Goal: Transaction & Acquisition: Purchase product/service

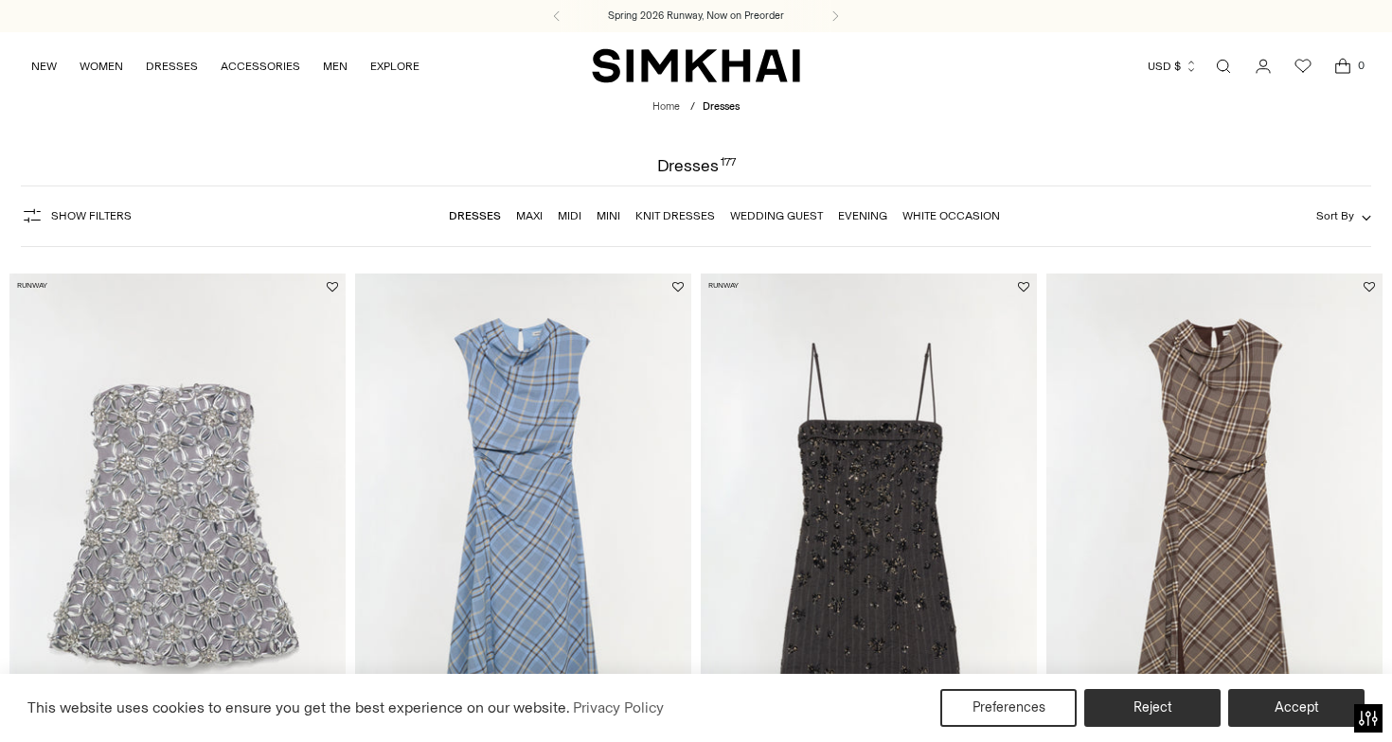
click at [858, 219] on link "Evening" at bounding box center [862, 215] width 49 height 13
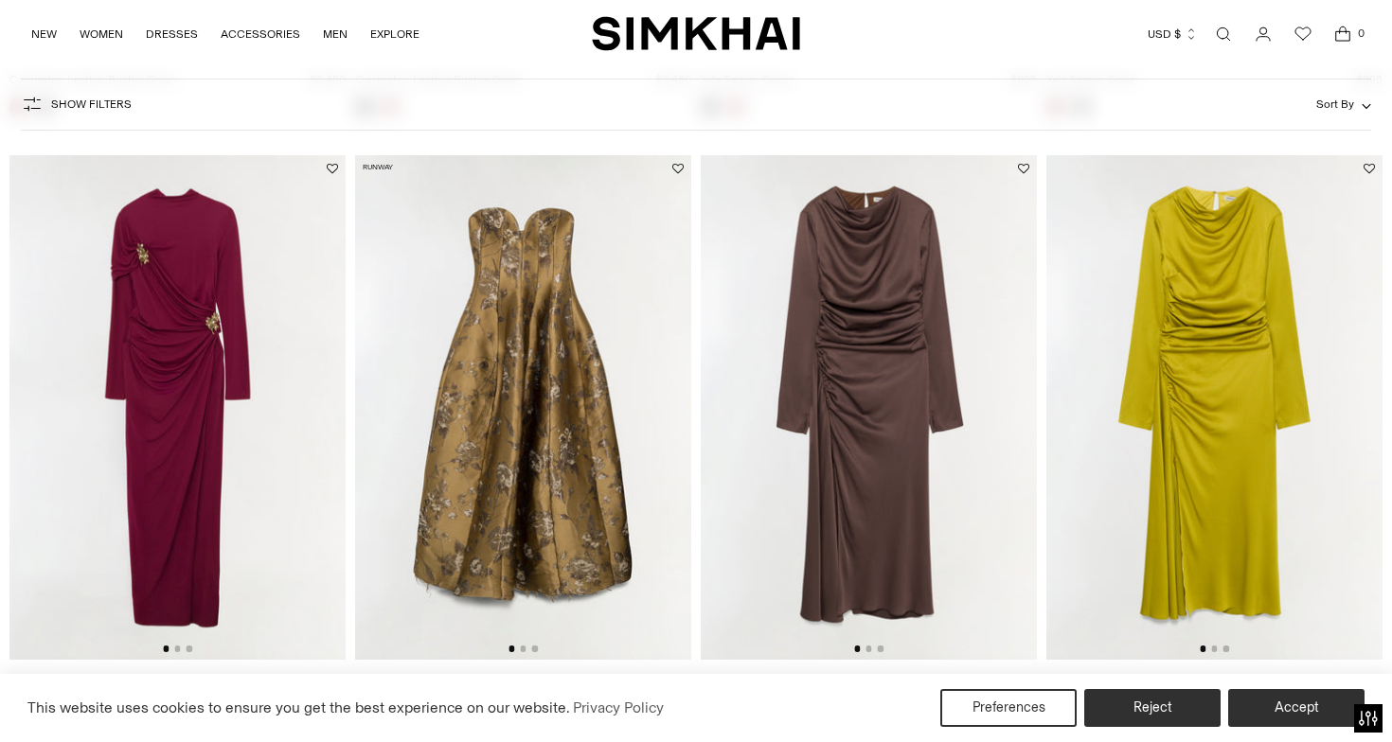
scroll to position [713, 0]
click at [169, 369] on img at bounding box center [177, 406] width 336 height 505
click at [1188, 488] on img at bounding box center [1214, 406] width 336 height 505
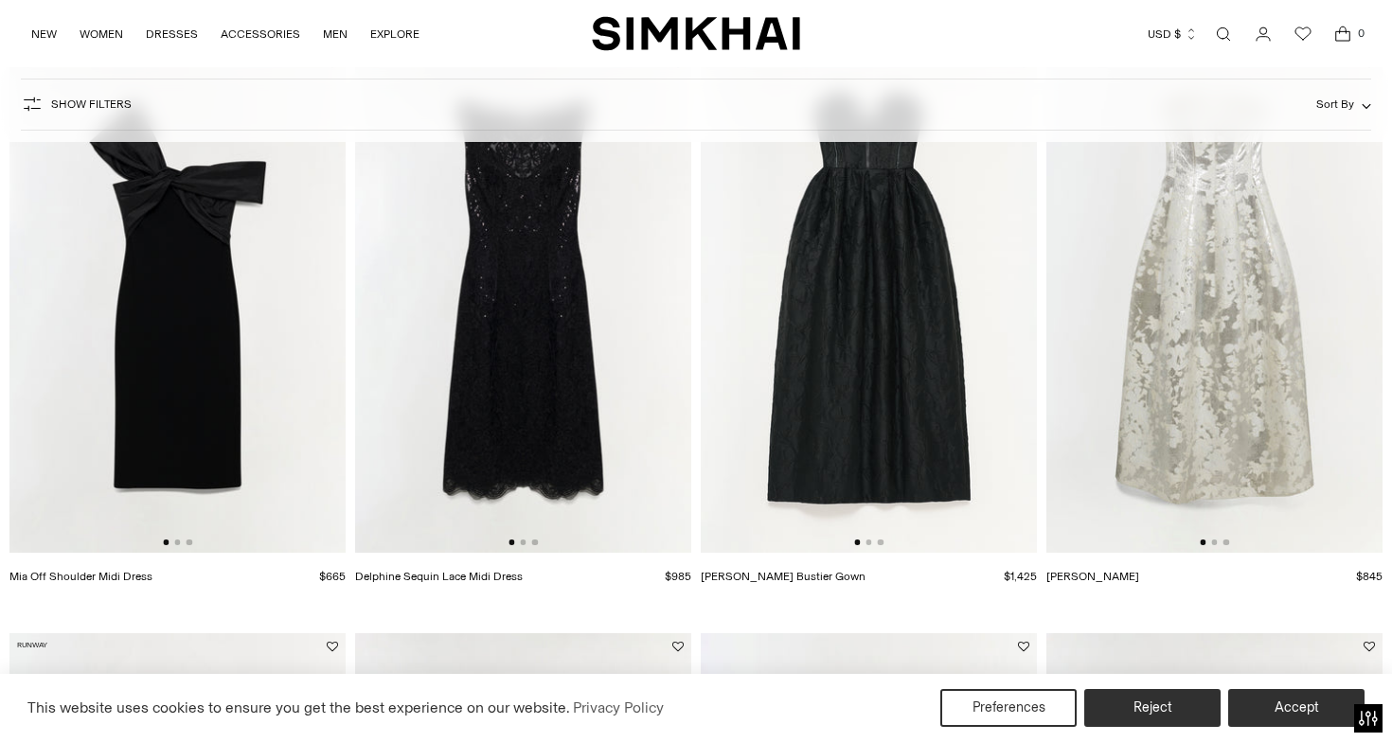
scroll to position [1419, 0]
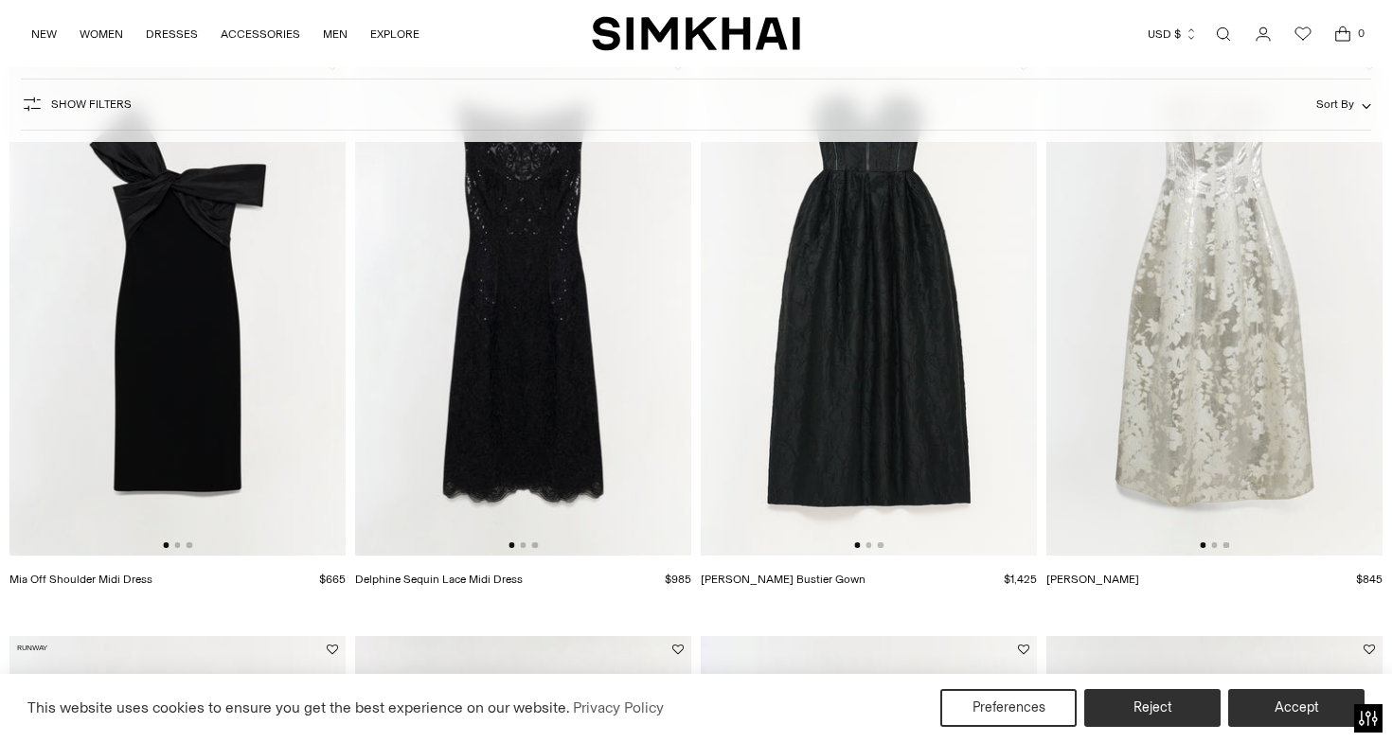
click at [1214, 363] on img at bounding box center [1214, 304] width 336 height 505
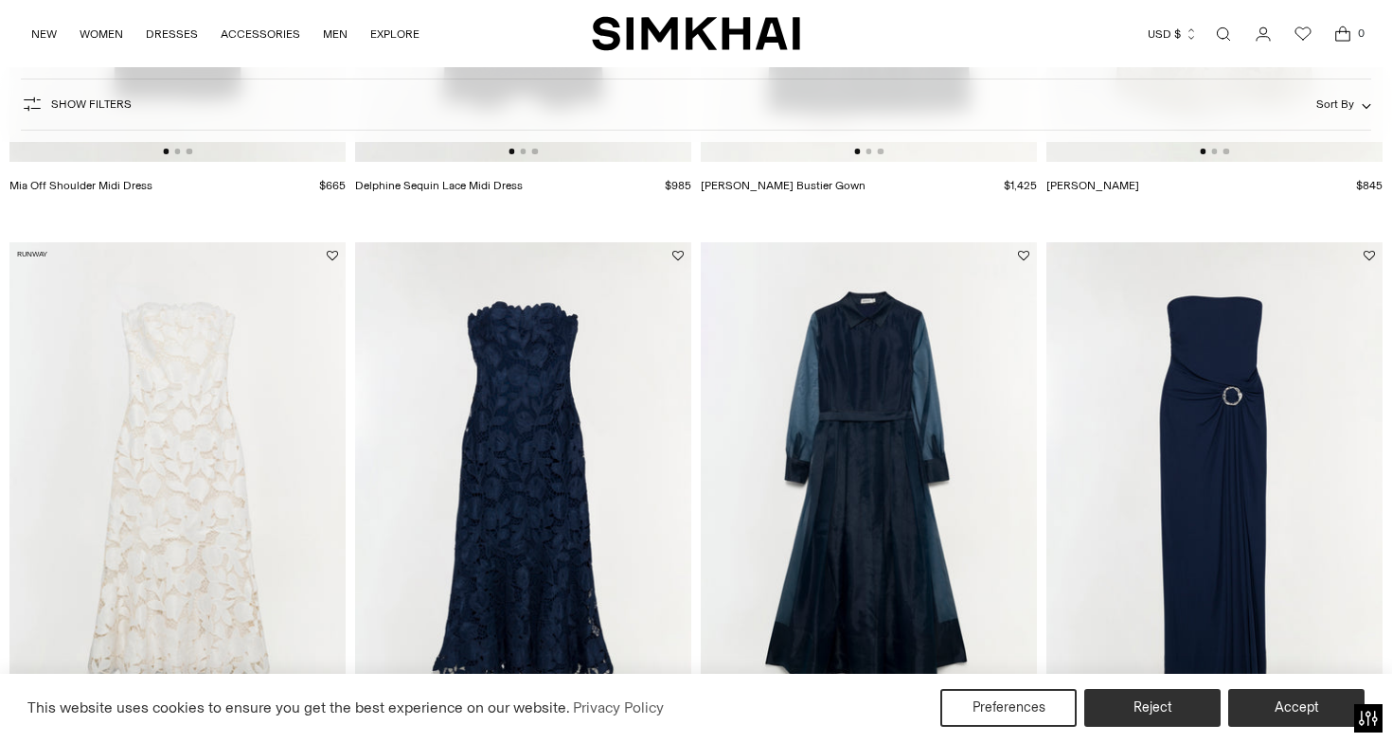
scroll to position [1938, 0]
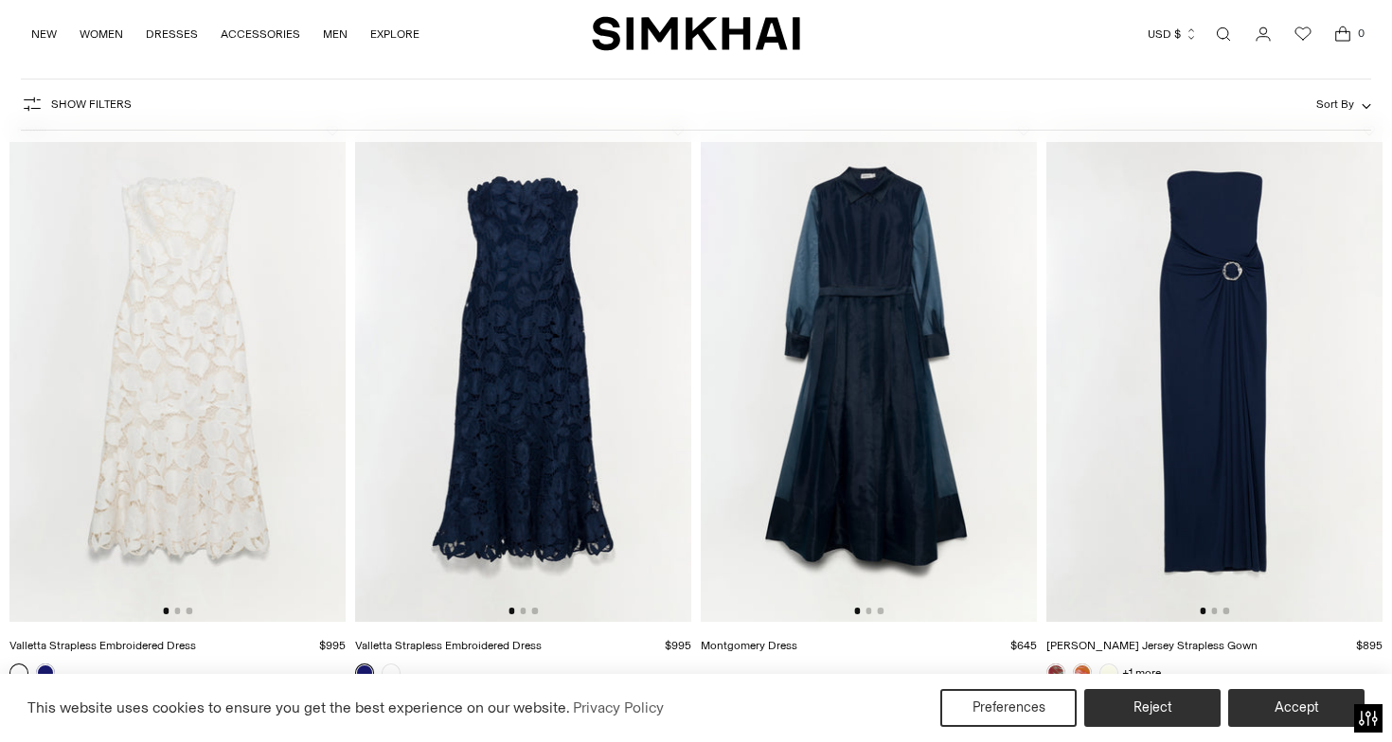
click at [872, 371] on img at bounding box center [869, 369] width 336 height 505
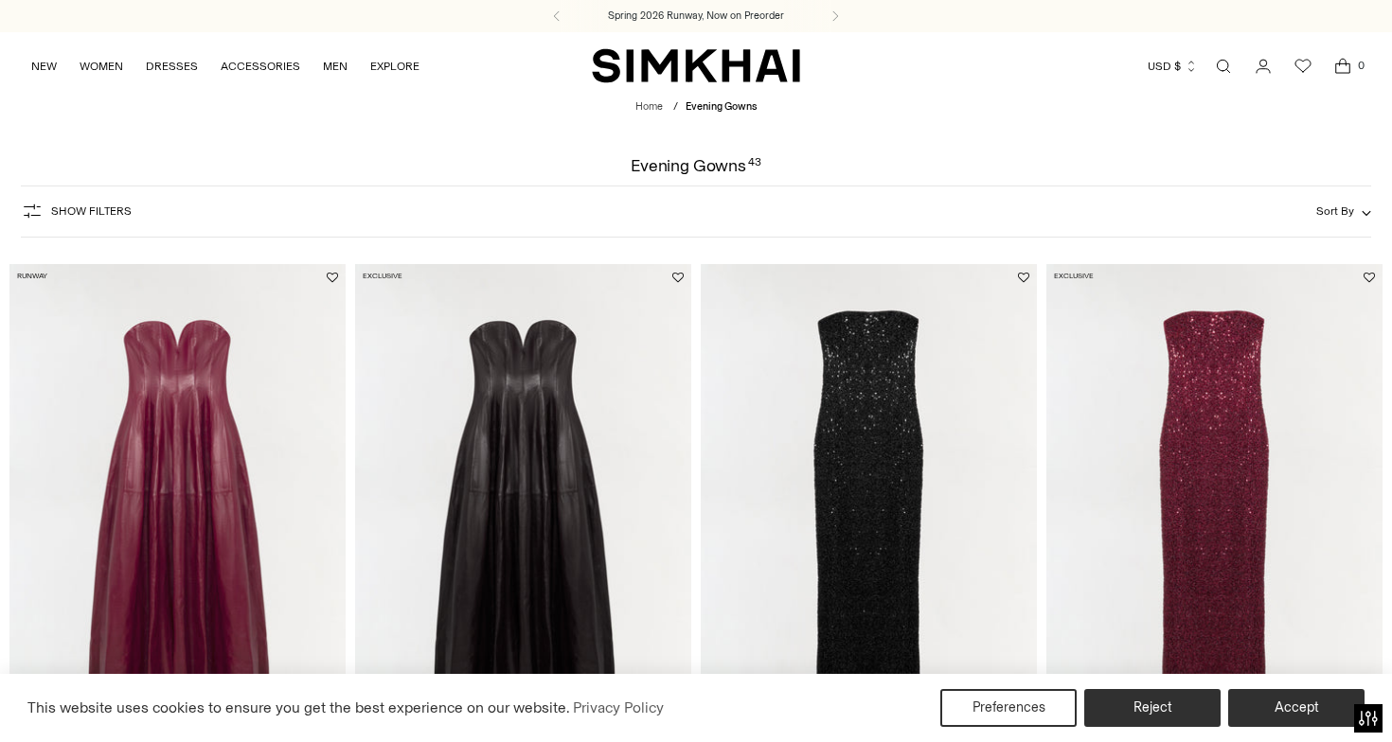
scroll to position [0, 0]
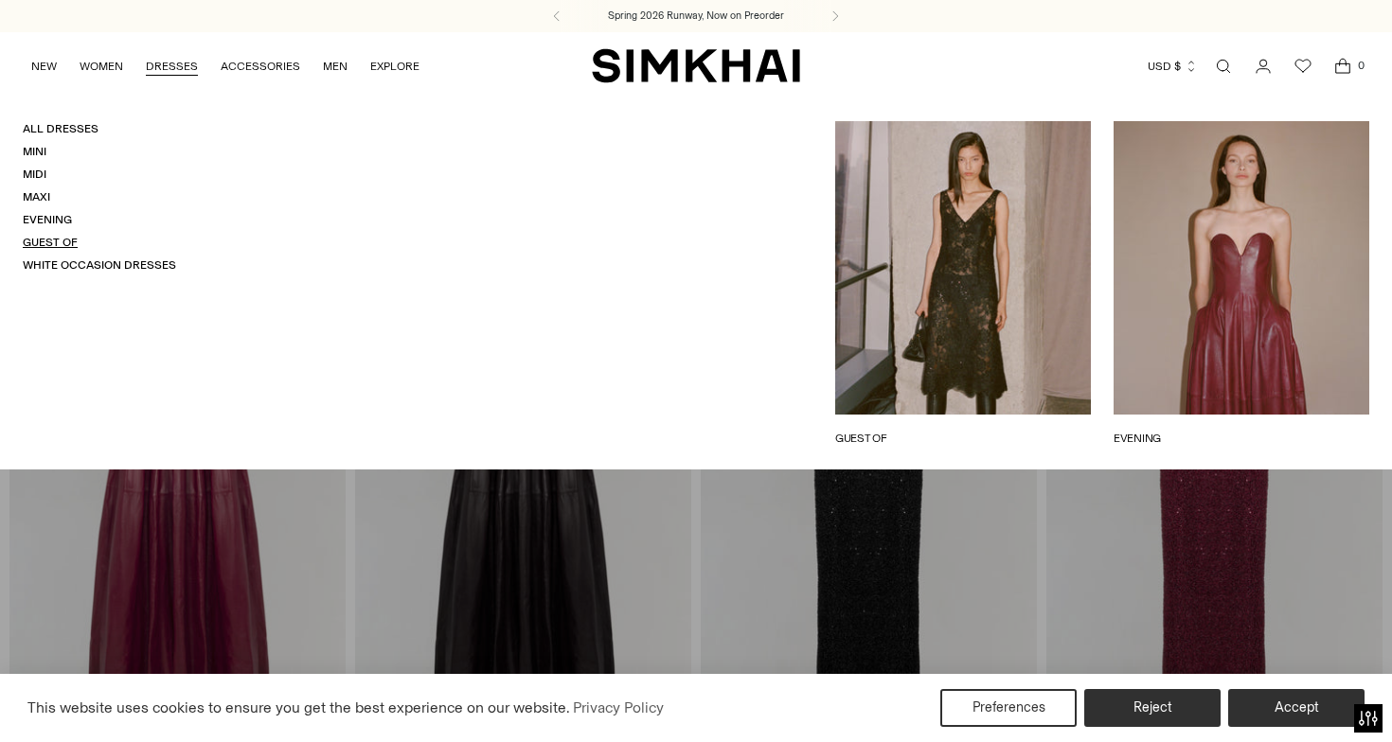
click at [42, 236] on link "Guest Of" at bounding box center [50, 242] width 55 height 13
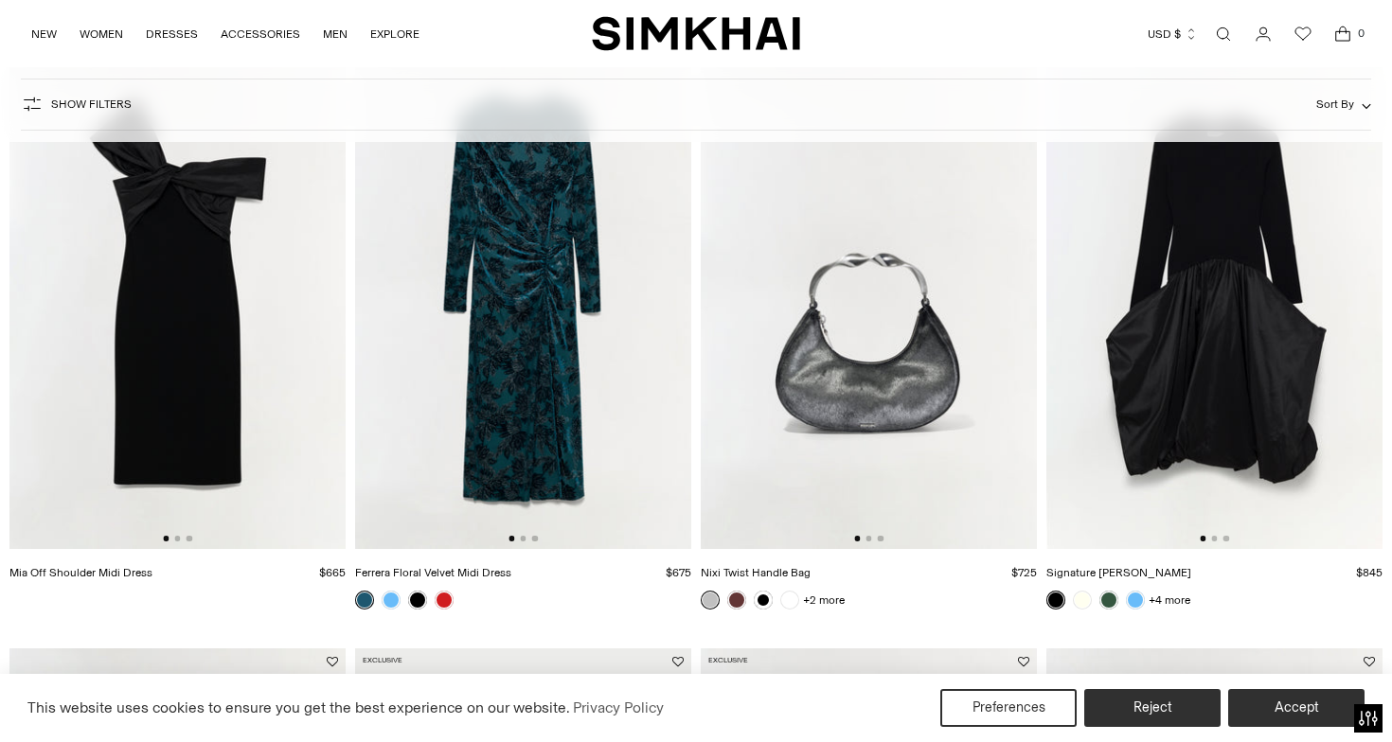
scroll to position [1428, 0]
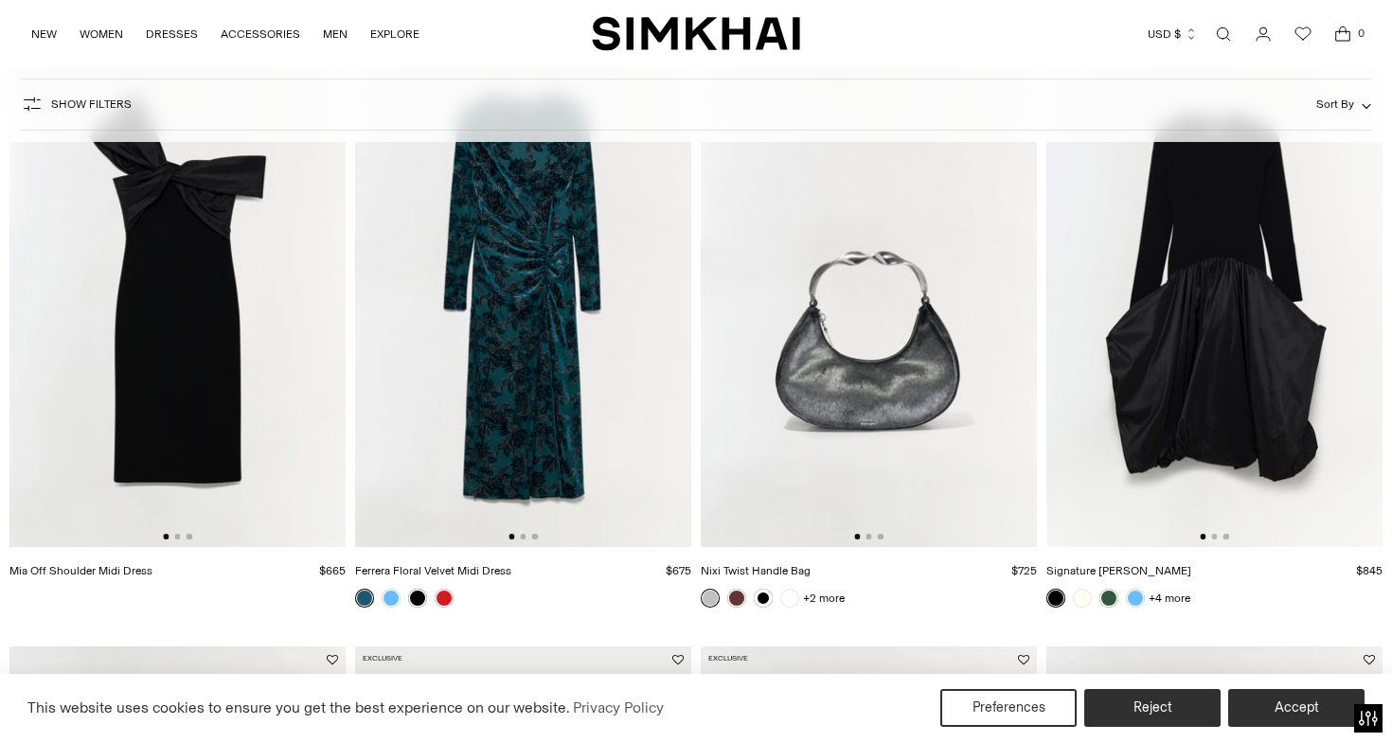
click at [530, 312] on img at bounding box center [523, 296] width 336 height 505
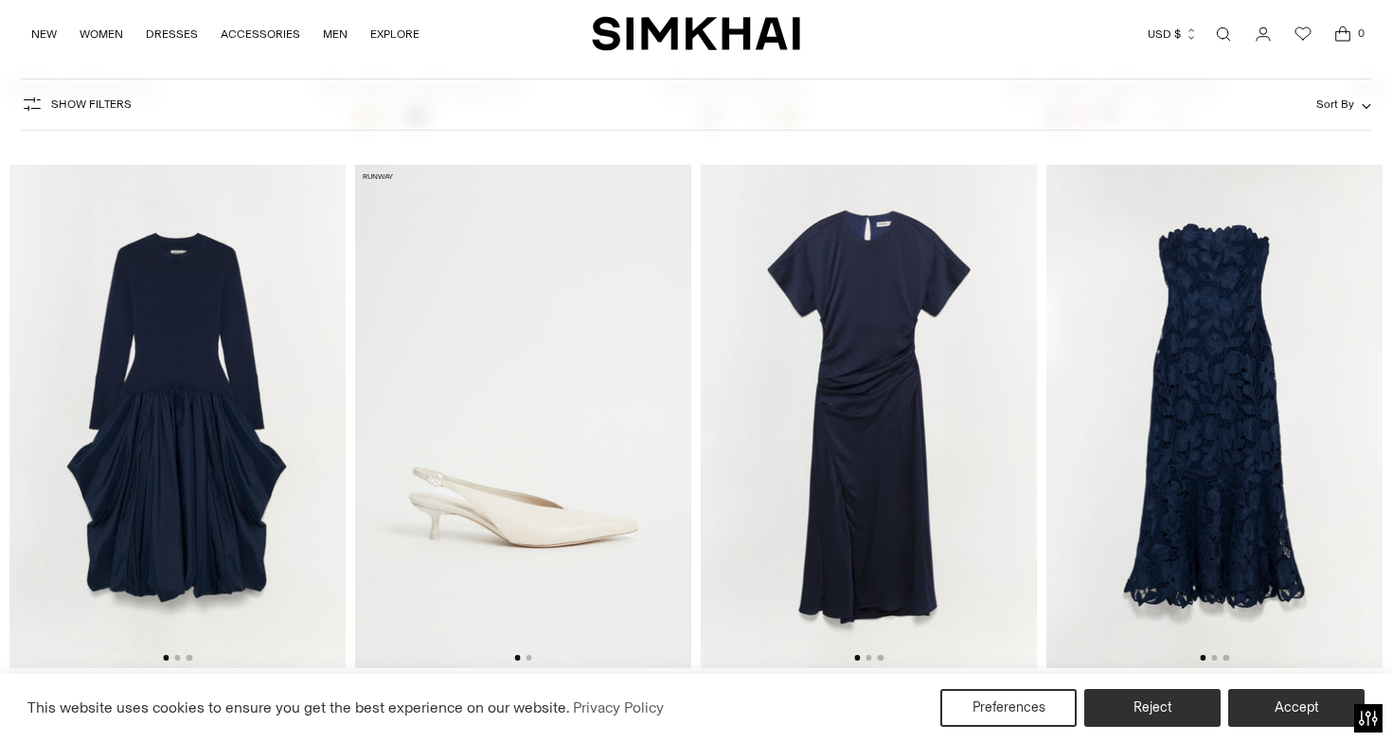
scroll to position [10955, 0]
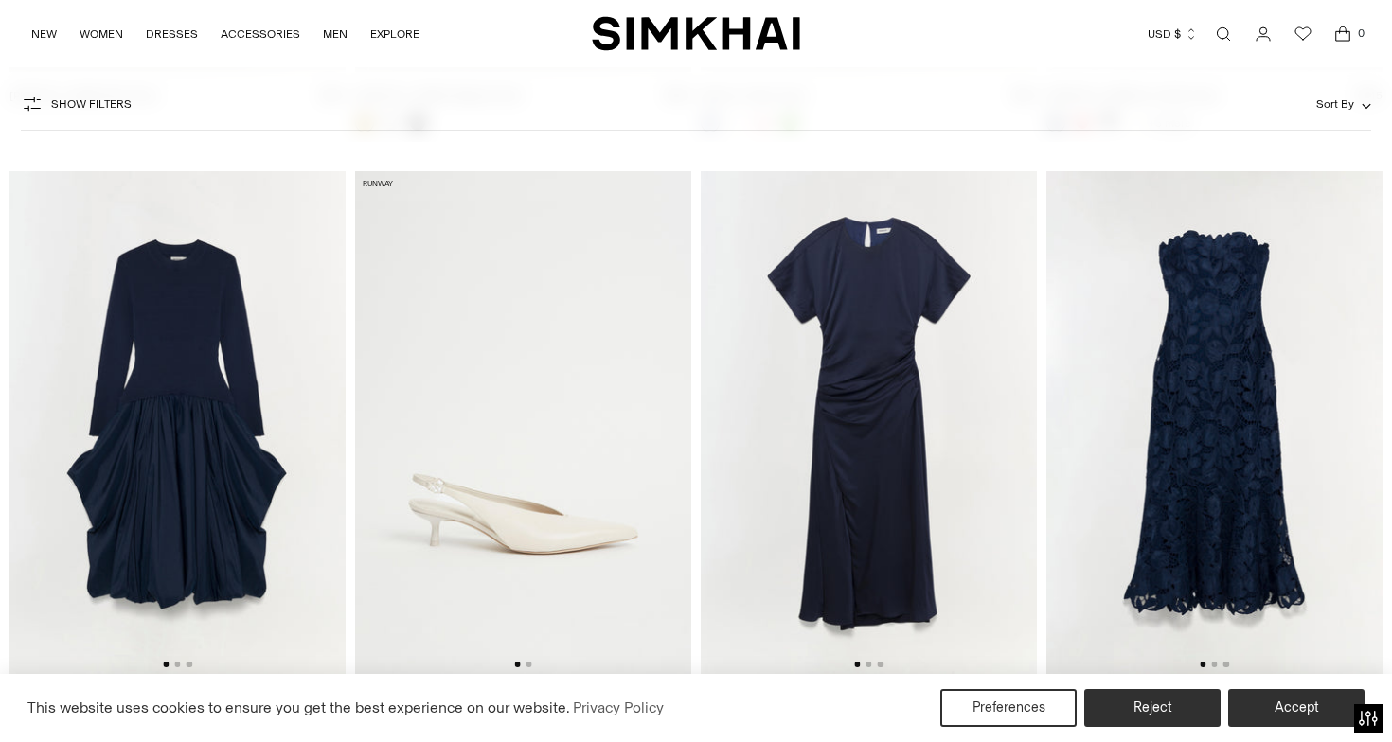
click at [188, 389] on img at bounding box center [177, 423] width 336 height 505
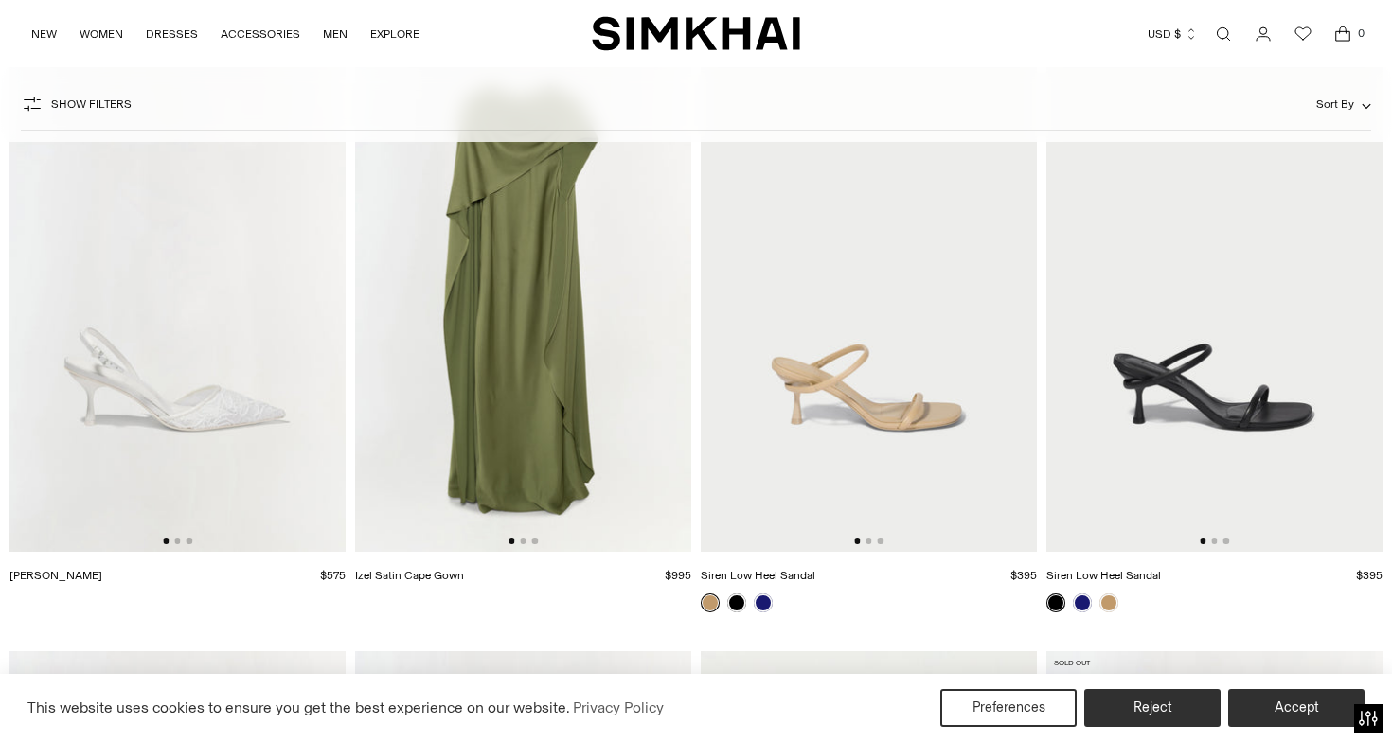
scroll to position [15304, 0]
click at [509, 294] on img at bounding box center [523, 298] width 336 height 505
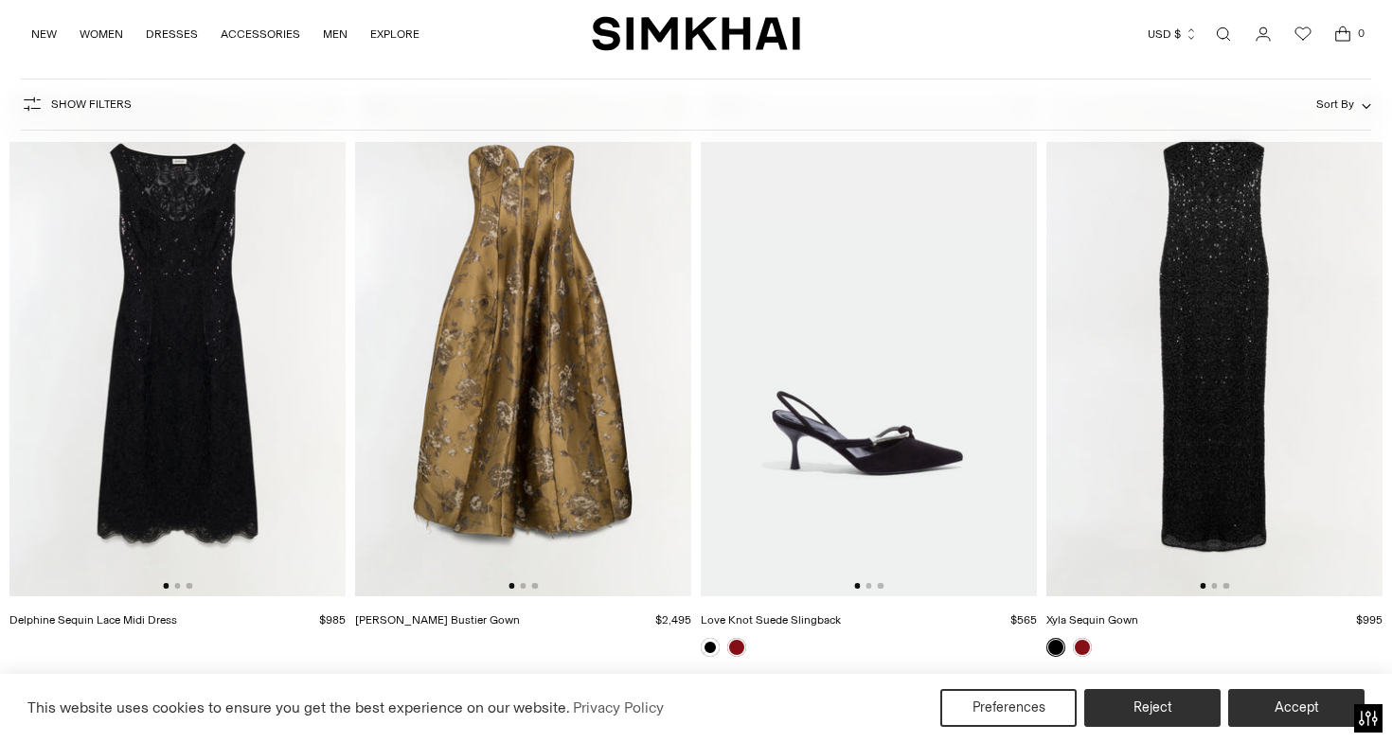
scroll to position [185, 0]
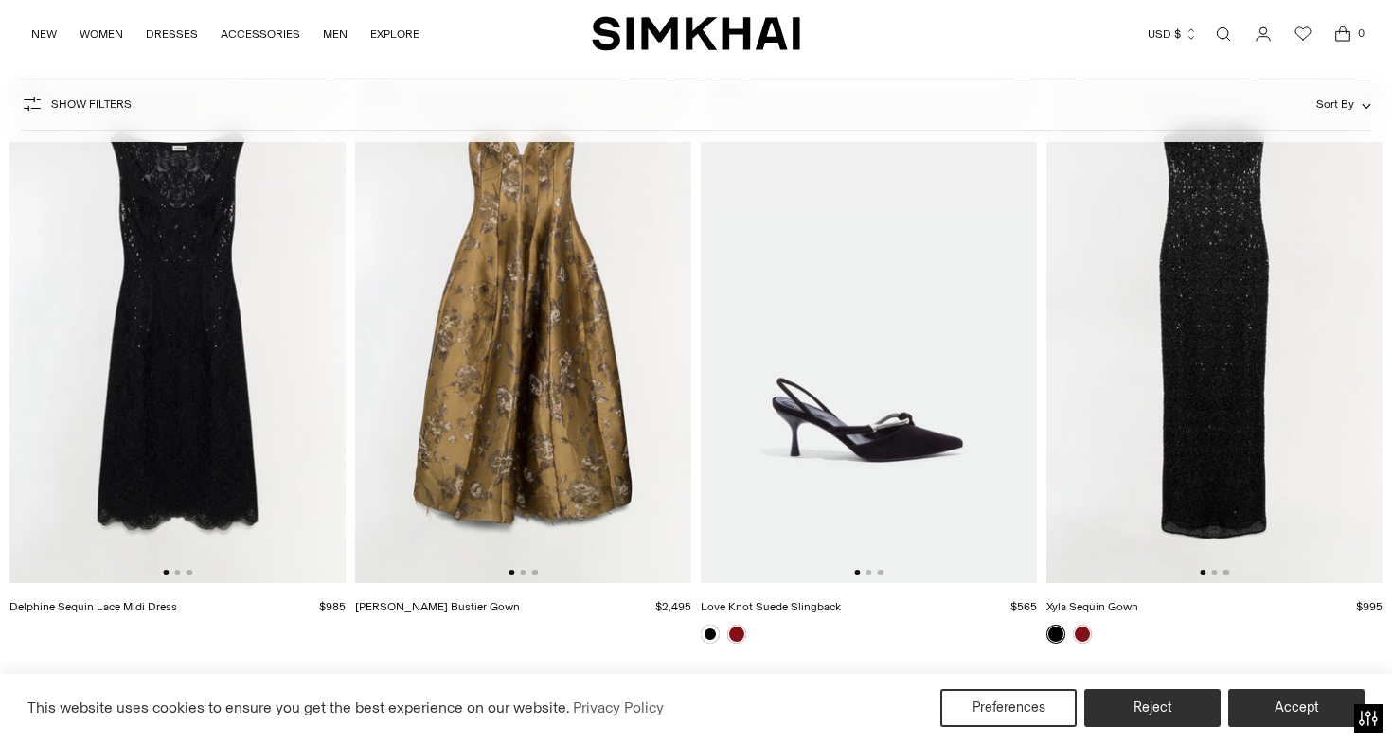
click at [185, 273] on img at bounding box center [177, 332] width 336 height 505
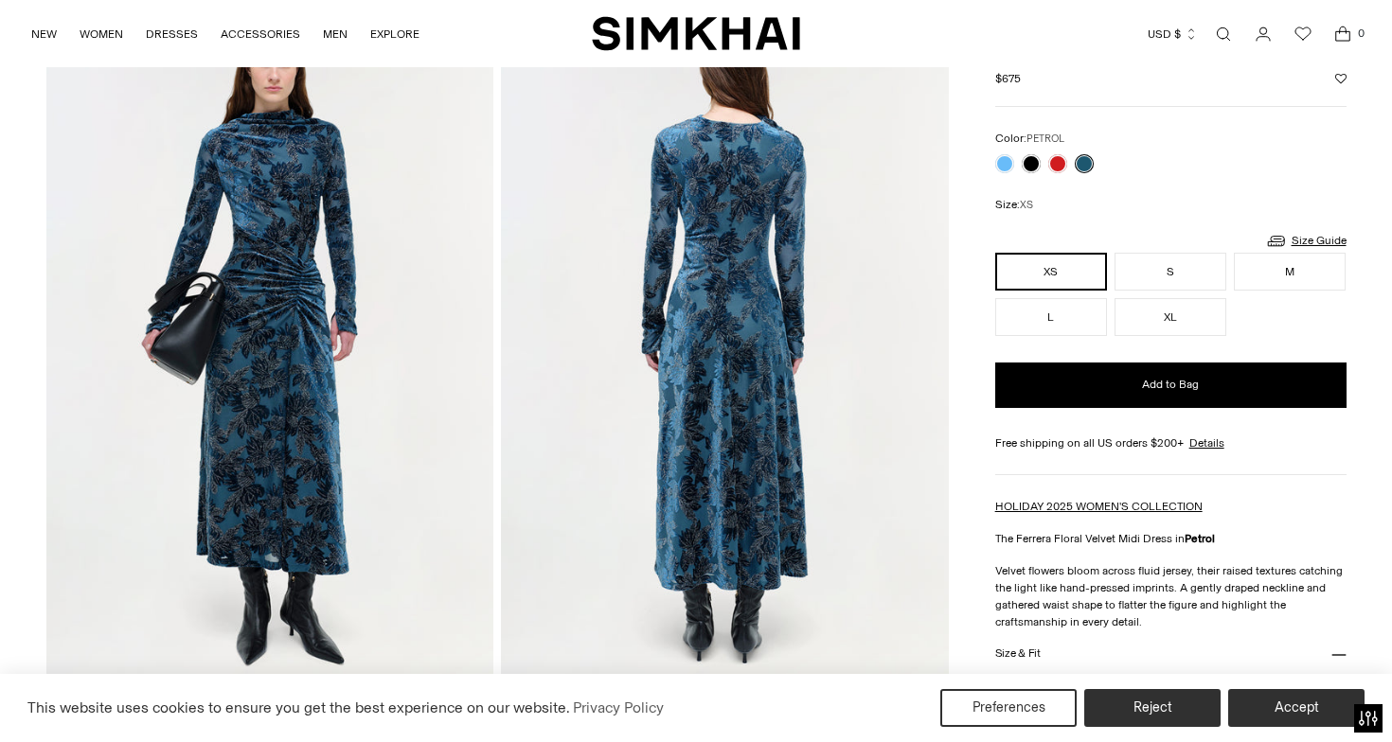
scroll to position [138, 0]
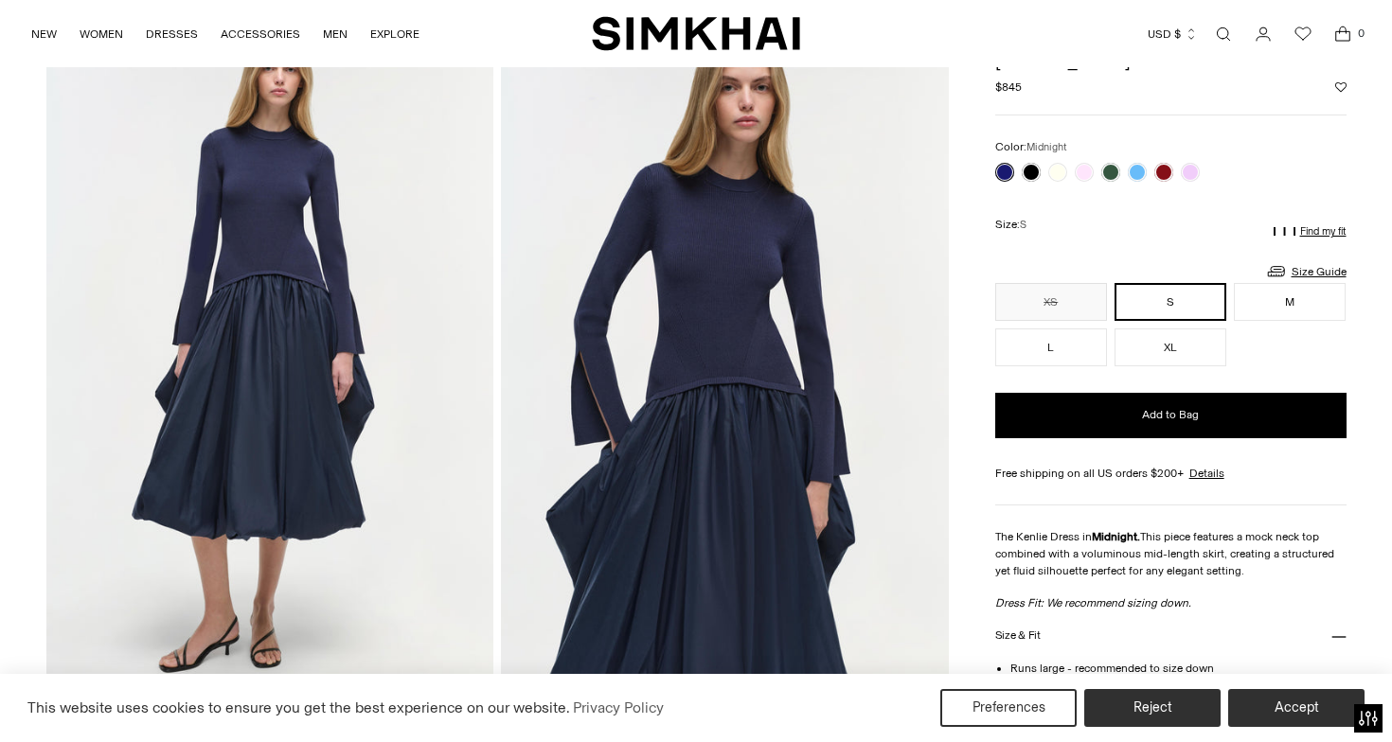
scroll to position [135, 0]
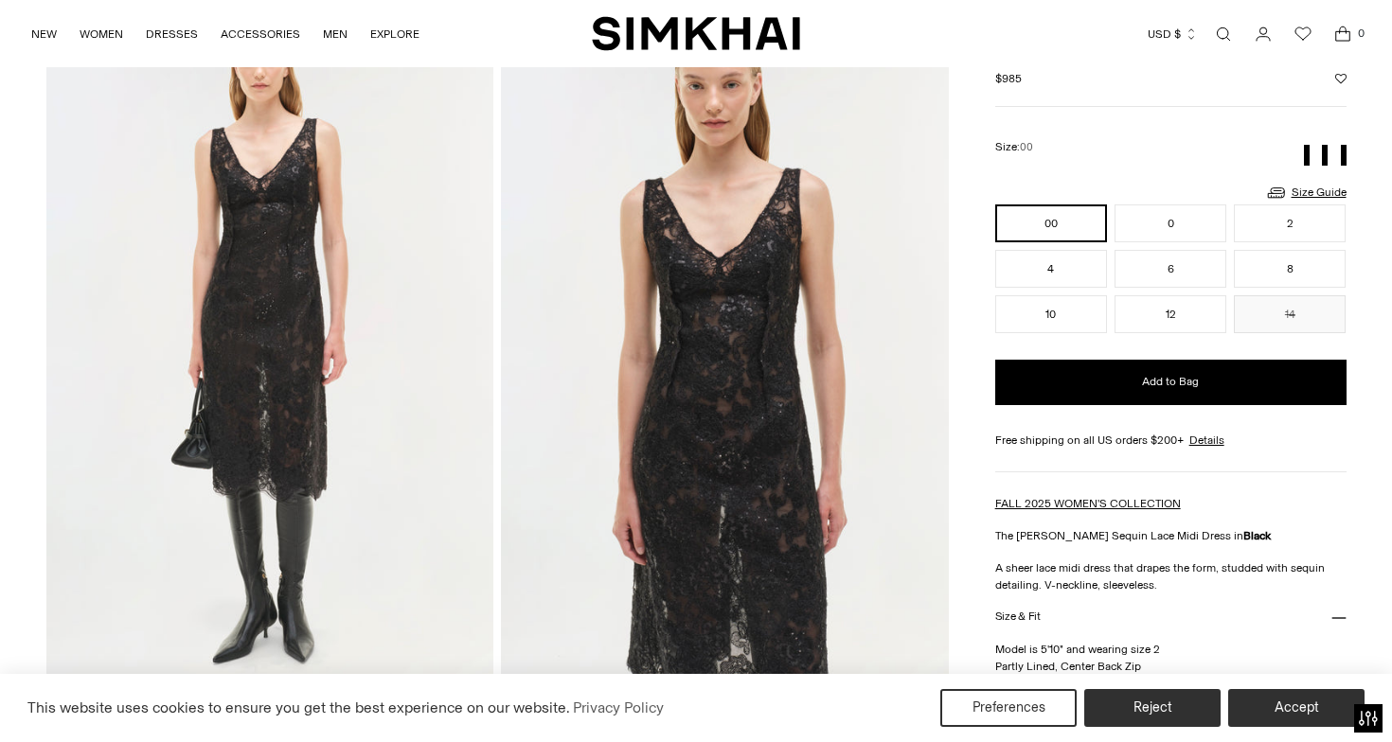
scroll to position [133, 0]
